Goal: Use online tool/utility

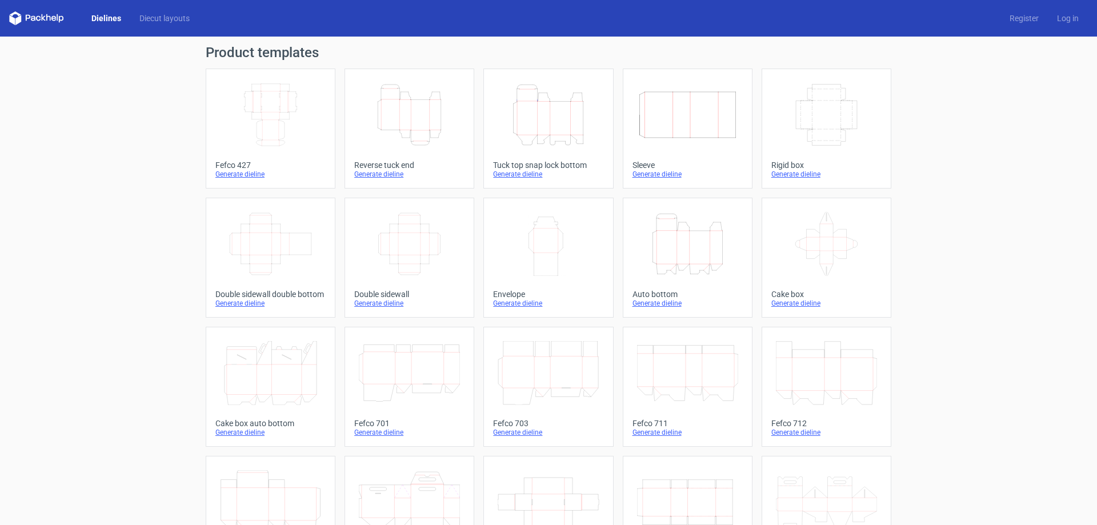
click at [404, 121] on icon "Height Depth Width" at bounding box center [409, 115] width 101 height 64
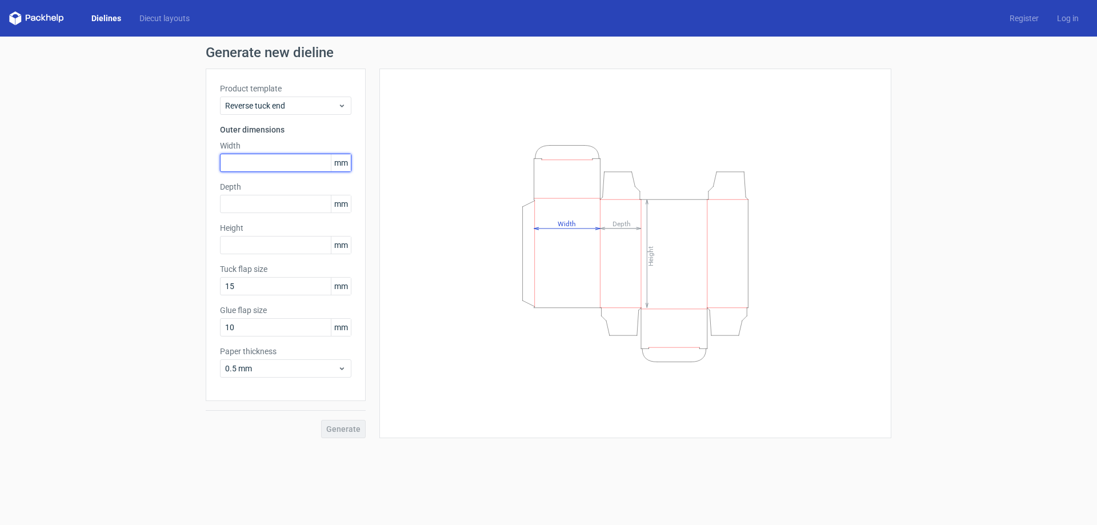
click at [272, 166] on input "text" at bounding box center [285, 163] width 131 height 18
click at [642, 119] on div "Height Depth Width" at bounding box center [635, 253] width 483 height 341
click at [632, 118] on div "Height Depth Width" at bounding box center [635, 253] width 483 height 341
click at [783, 202] on icon "Height Depth Width" at bounding box center [635, 253] width 343 height 228
click at [258, 165] on input "text" at bounding box center [285, 163] width 131 height 18
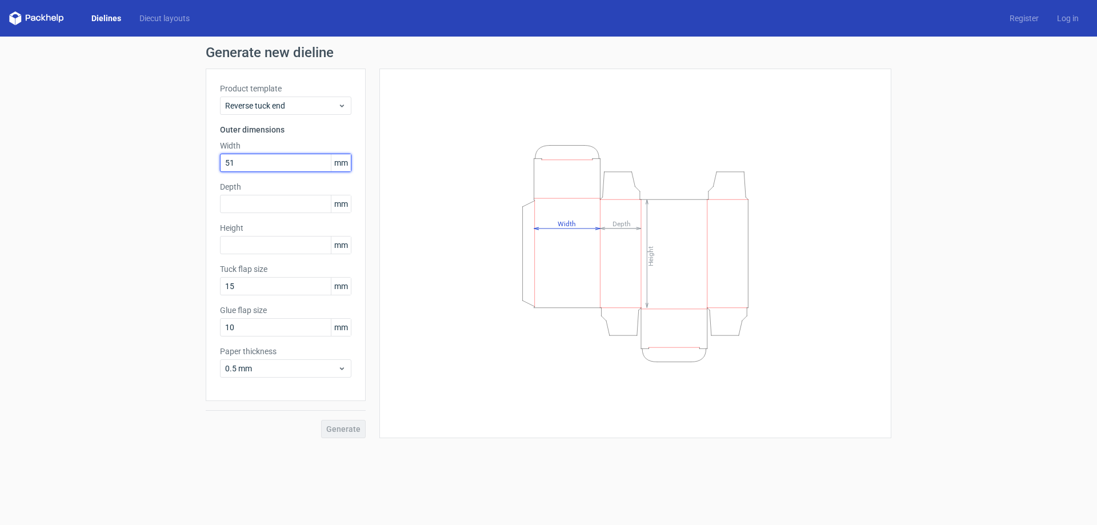
type input "51"
type input "20"
